Goal: Book appointment/travel/reservation

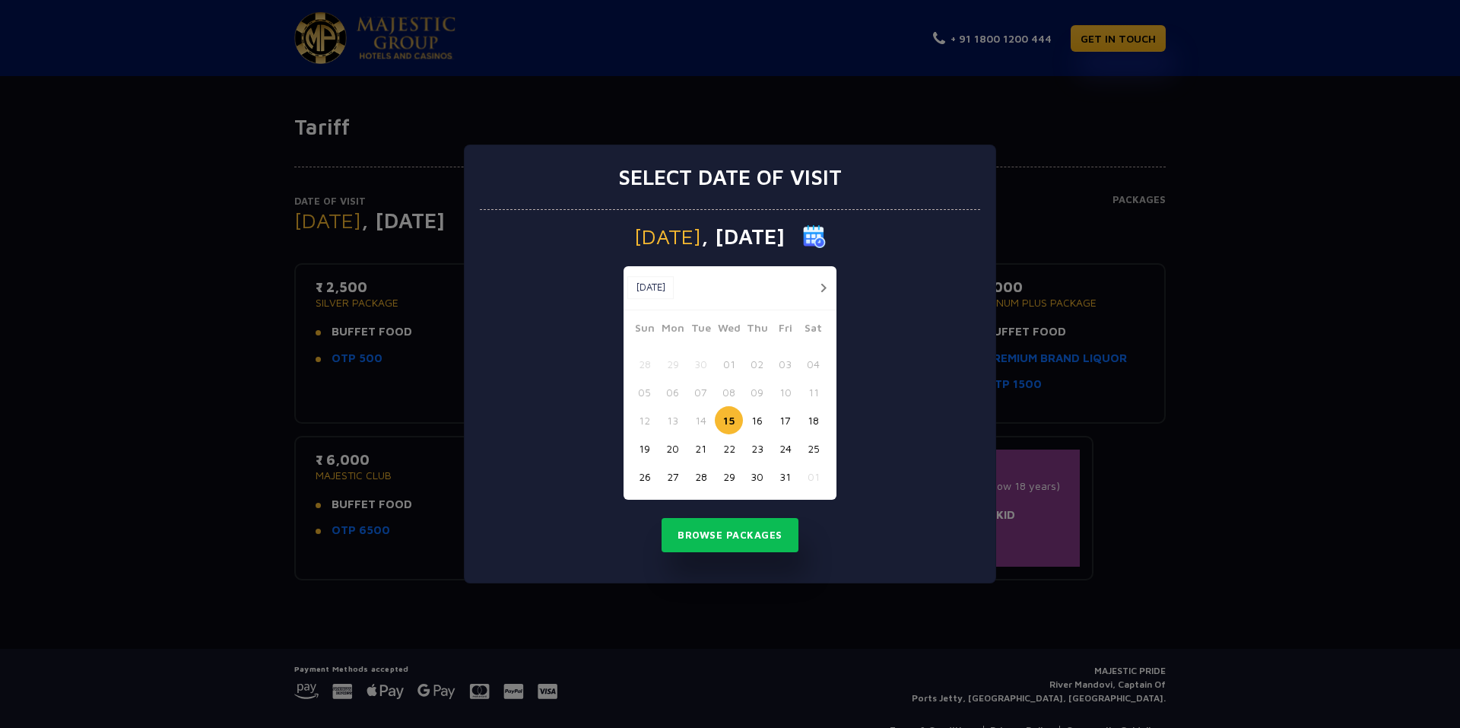
click at [828, 286] on button "button" at bounding box center [823, 287] width 19 height 19
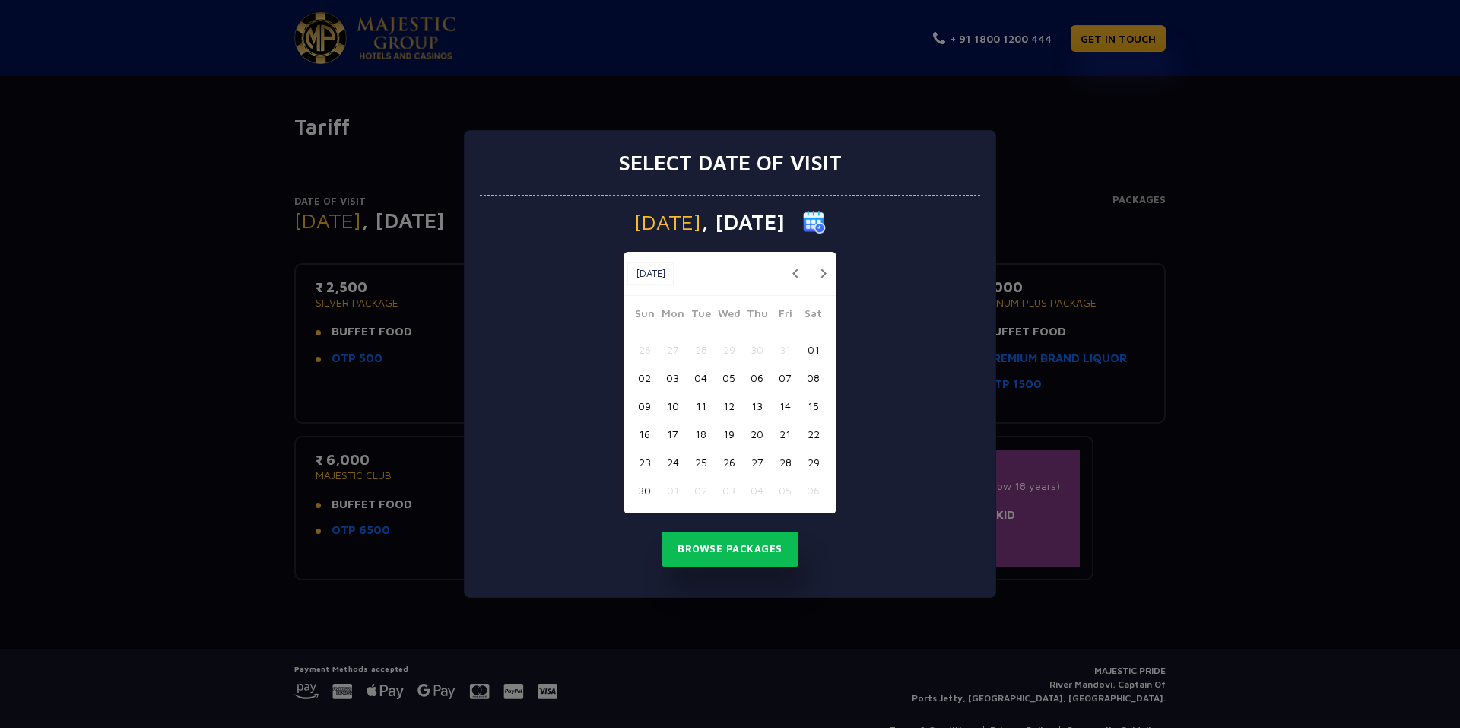
click at [783, 436] on button "21" at bounding box center [785, 434] width 28 height 28
click at [743, 550] on button "Browse Packages" at bounding box center [730, 549] width 137 height 35
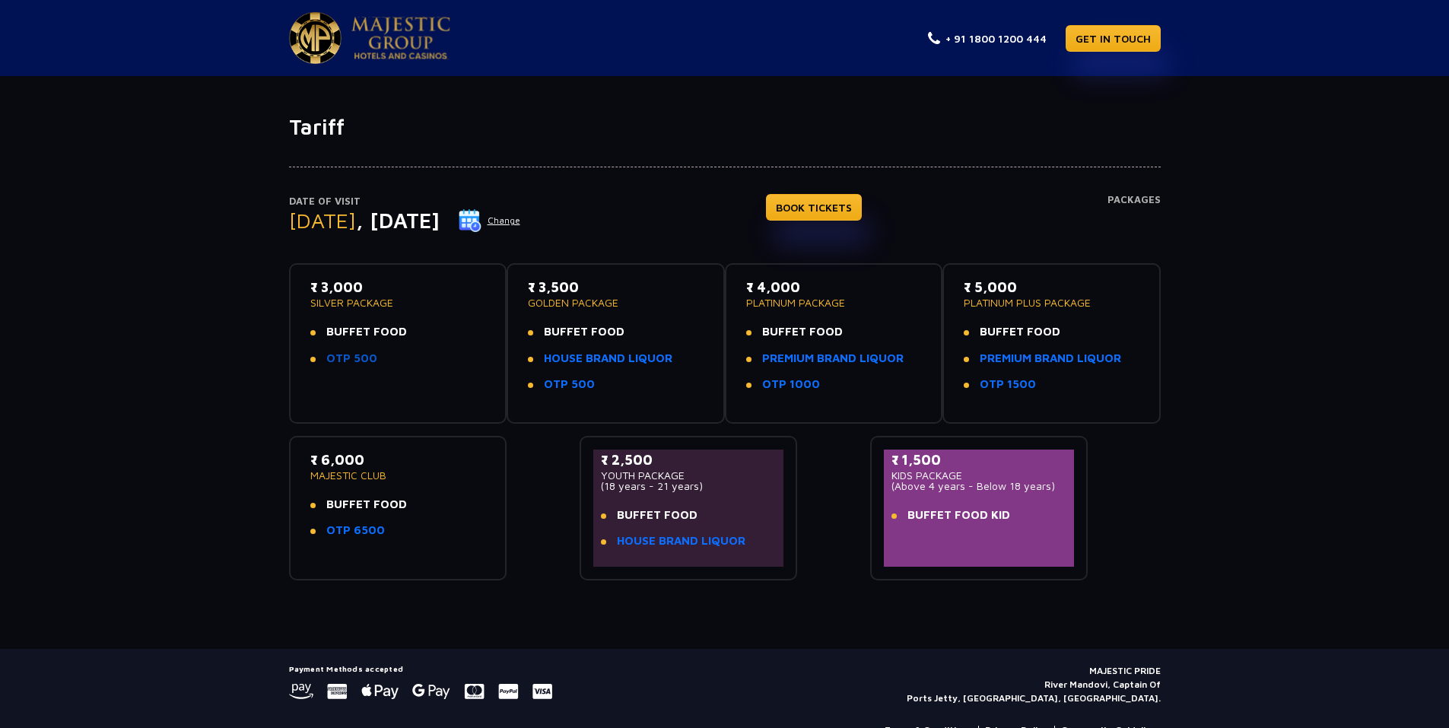
click at [357, 356] on link "OTP 500" at bounding box center [351, 358] width 51 height 17
click at [573, 383] on link "OTP 500" at bounding box center [569, 384] width 51 height 17
